Goal: Task Accomplishment & Management: Manage account settings

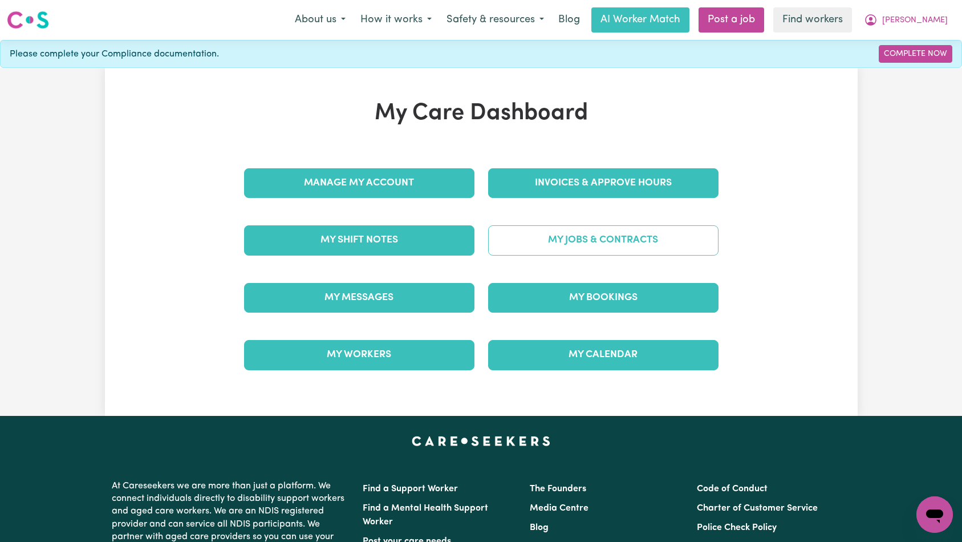
click at [544, 241] on link "My Jobs & Contracts" at bounding box center [603, 240] width 230 height 30
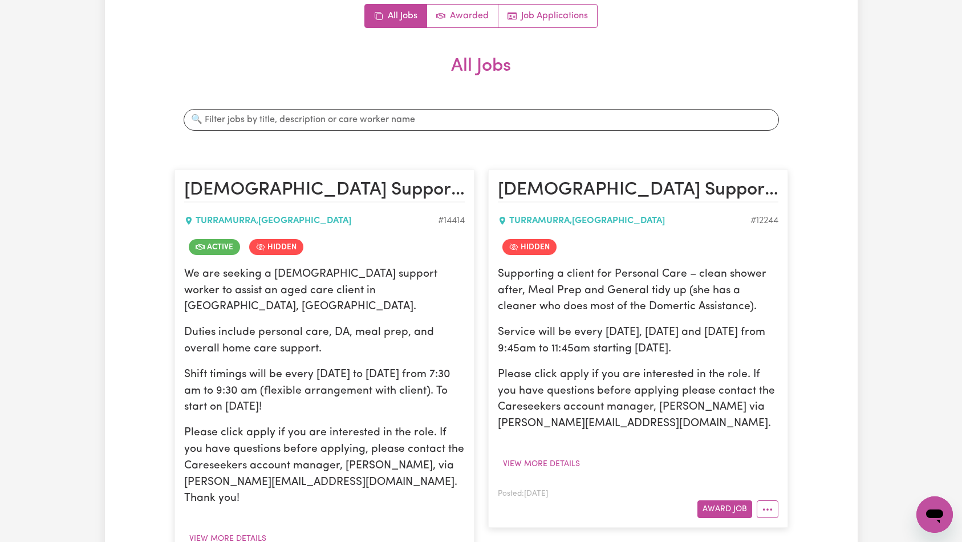
scroll to position [181, 0]
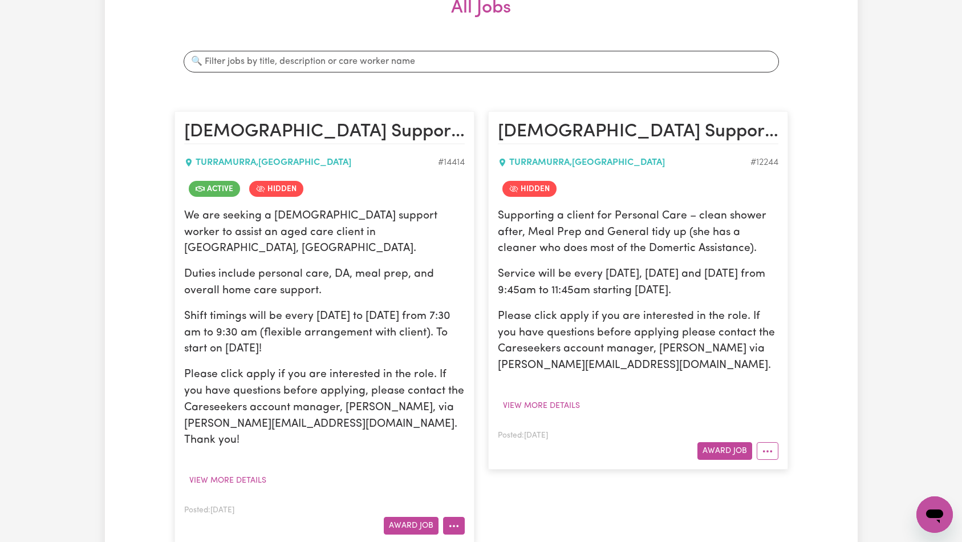
click at [450, 520] on icon "More options" at bounding box center [453, 525] width 11 height 11
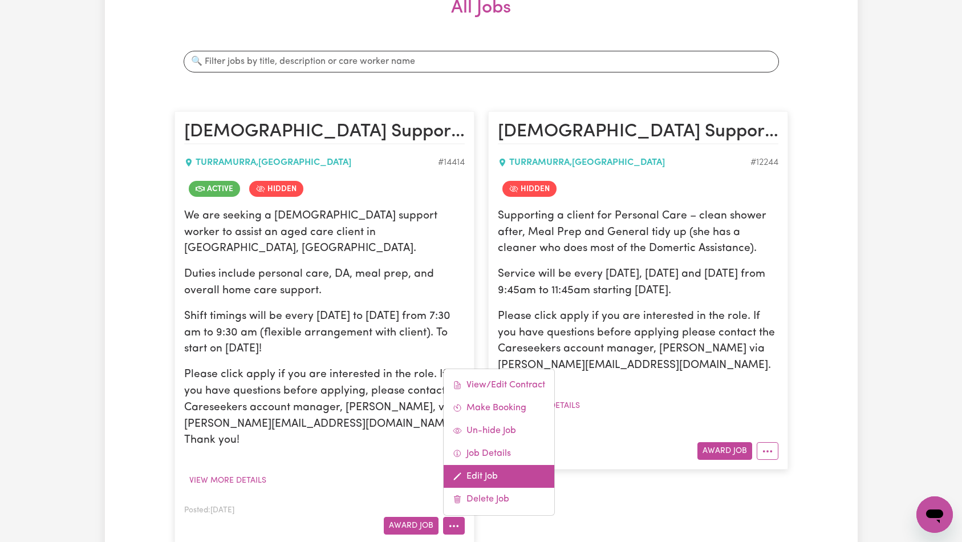
click at [494, 465] on link "Edit Job" at bounding box center [499, 476] width 111 height 23
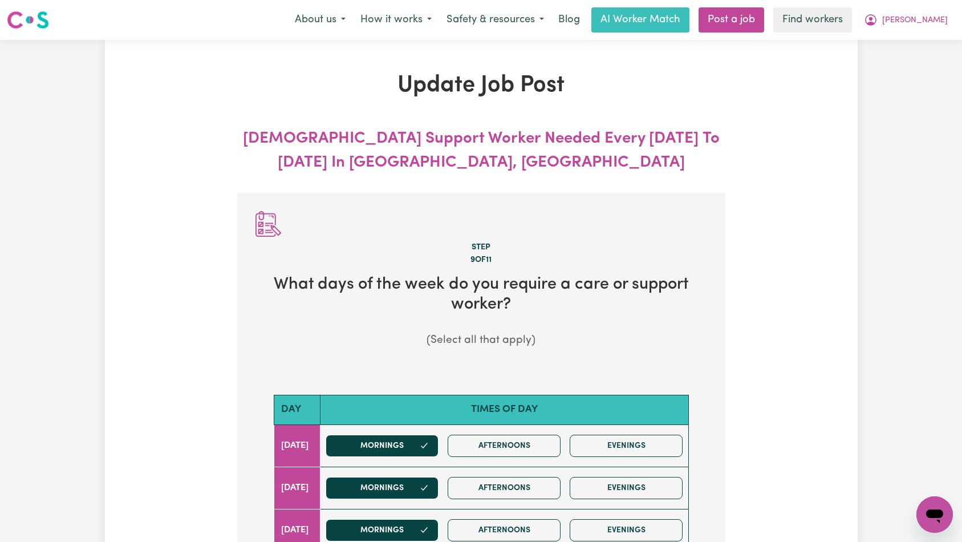
scroll to position [260, 0]
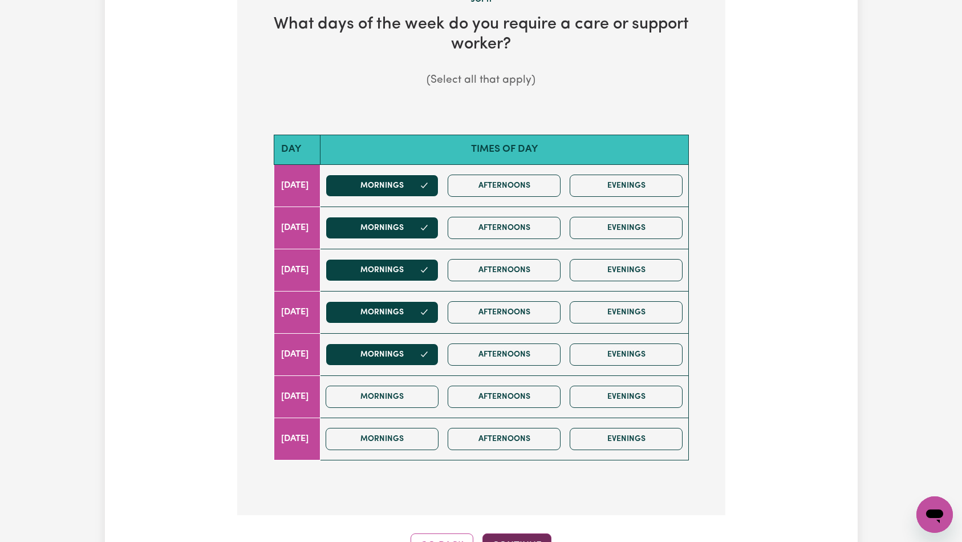
click at [512, 535] on button "Continue" at bounding box center [517, 545] width 69 height 25
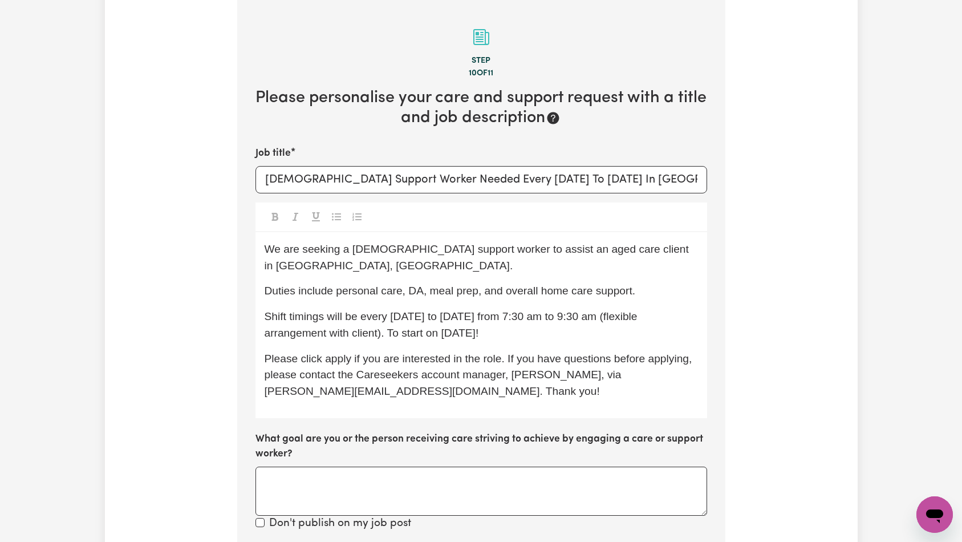
scroll to position [729, 0]
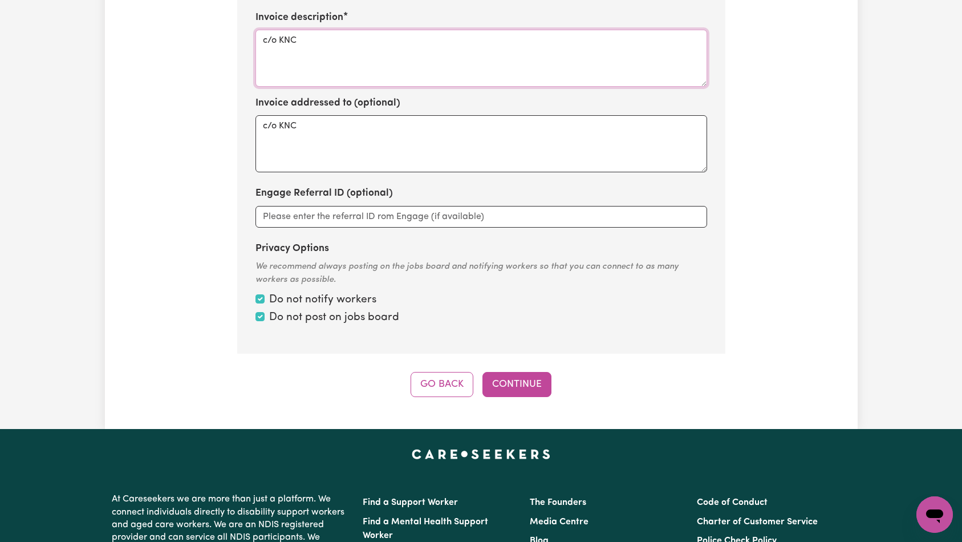
click at [451, 47] on textarea "c/o KNC" at bounding box center [482, 58] width 452 height 57
paste textarea "Personal Care"
type textarea "Personal Care"
click at [507, 372] on button "Continue" at bounding box center [517, 384] width 69 height 25
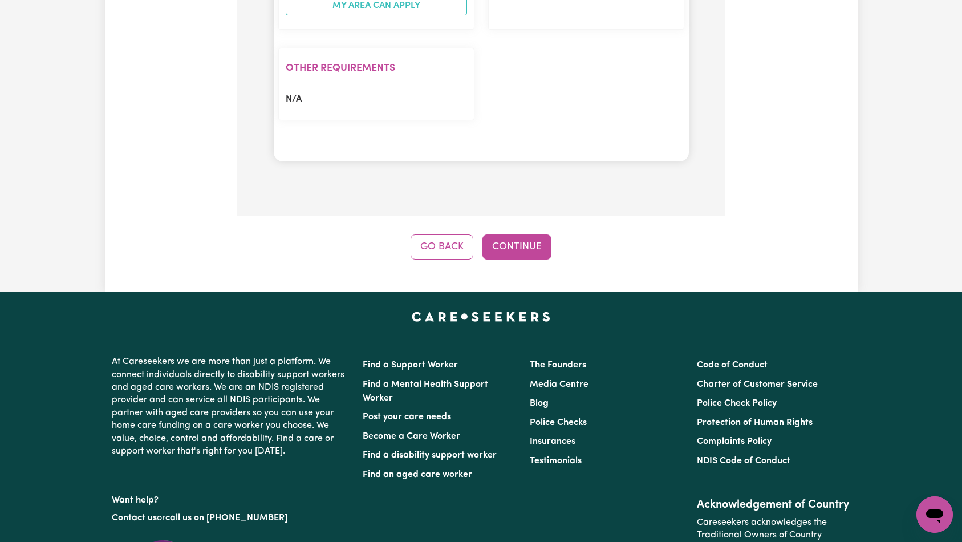
scroll to position [1295, 0]
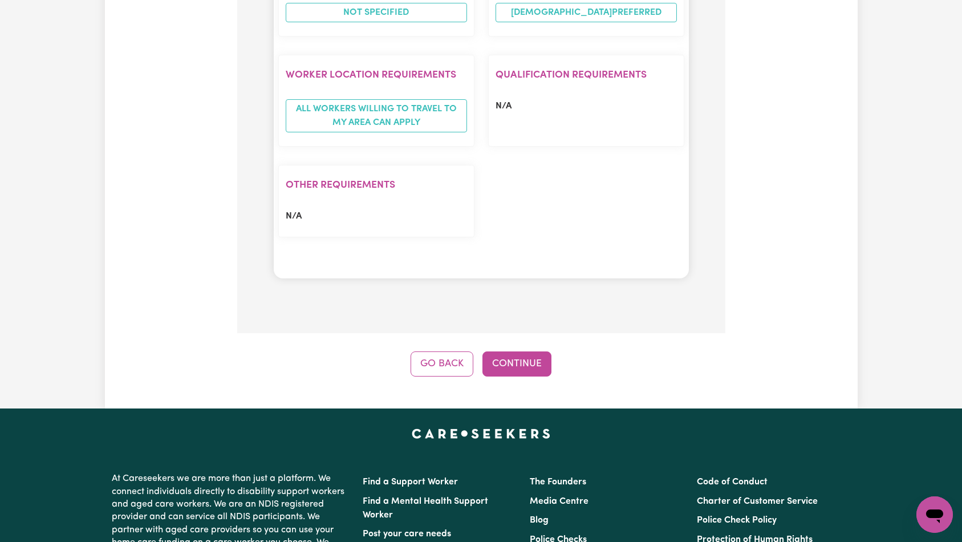
click at [526, 351] on button "Continue" at bounding box center [517, 363] width 69 height 25
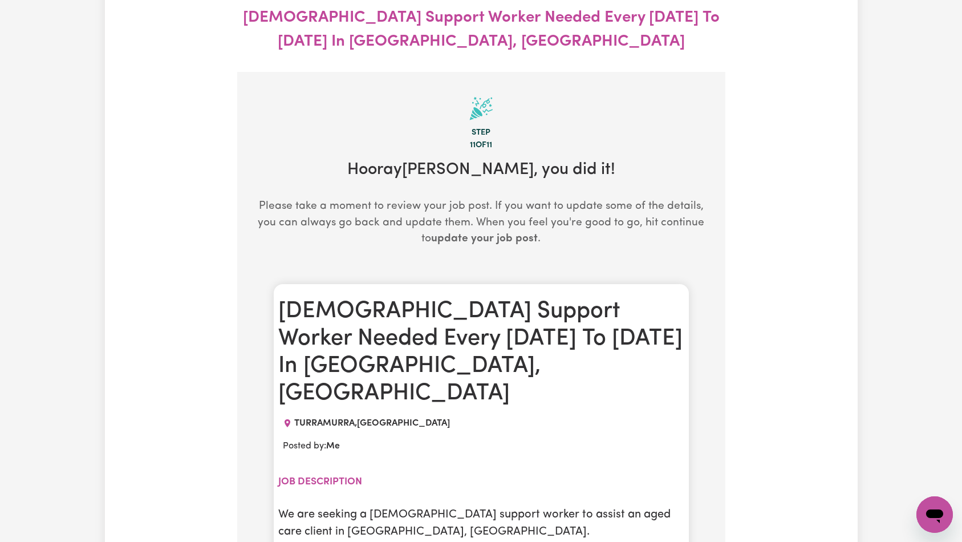
scroll to position [0, 0]
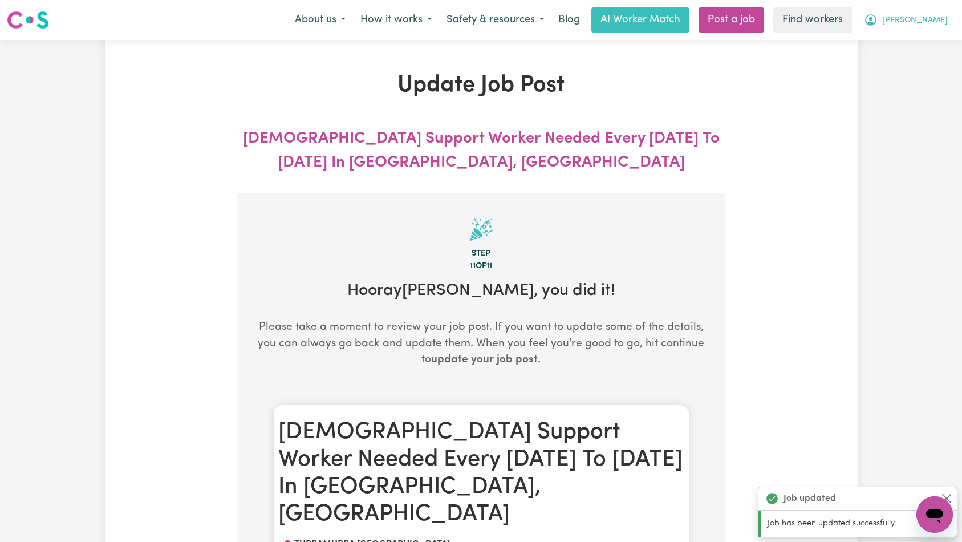
click at [930, 21] on span "[PERSON_NAME]" at bounding box center [916, 20] width 66 height 13
click at [919, 56] on link "Logout" at bounding box center [910, 66] width 90 height 22
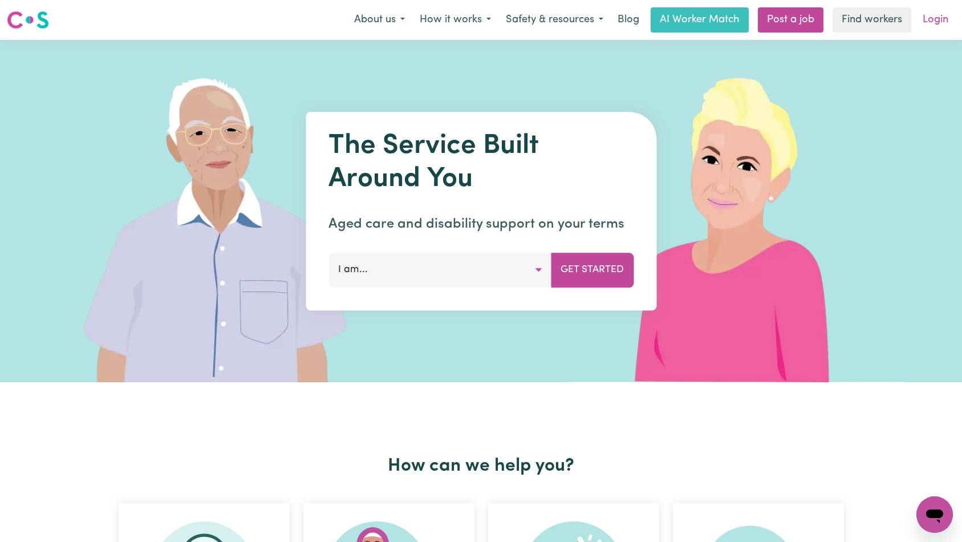
click at [937, 28] on link "Login" at bounding box center [935, 19] width 39 height 25
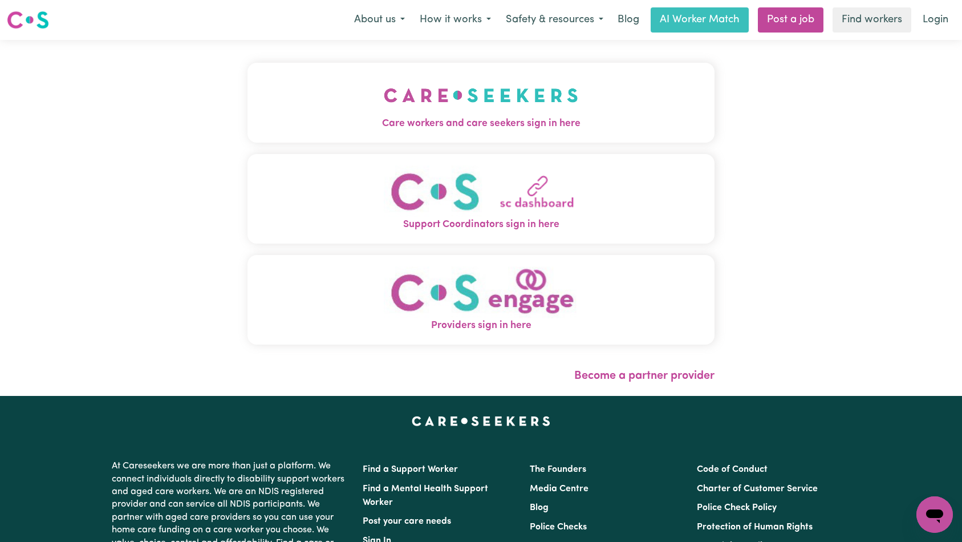
click at [384, 104] on img "Care workers and care seekers sign in here" at bounding box center [481, 95] width 195 height 42
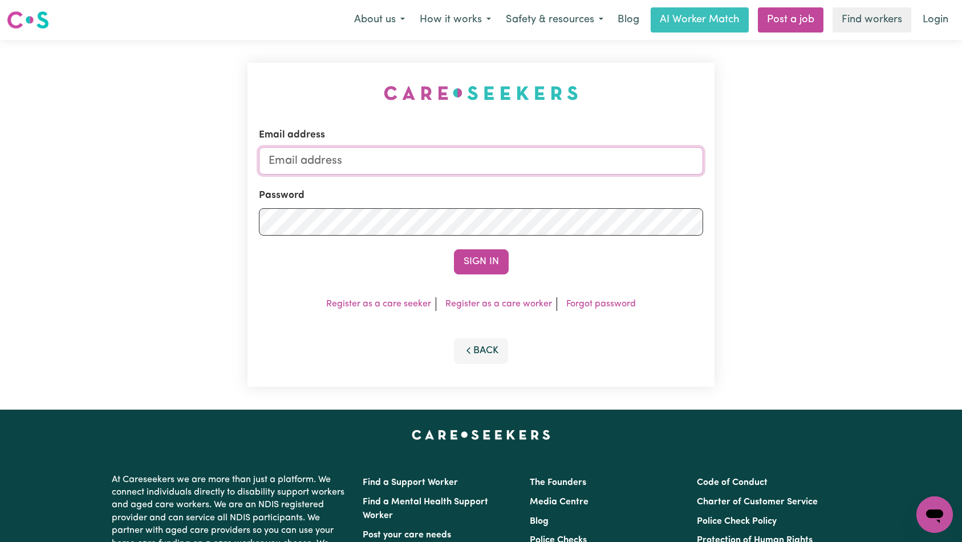
click at [521, 164] on input "Email address" at bounding box center [481, 160] width 445 height 27
type input "[EMAIL_ADDRESS][DOMAIN_NAME]"
click at [483, 261] on button "Sign In" at bounding box center [481, 261] width 55 height 25
